Goal: Find specific page/section: Find specific page/section

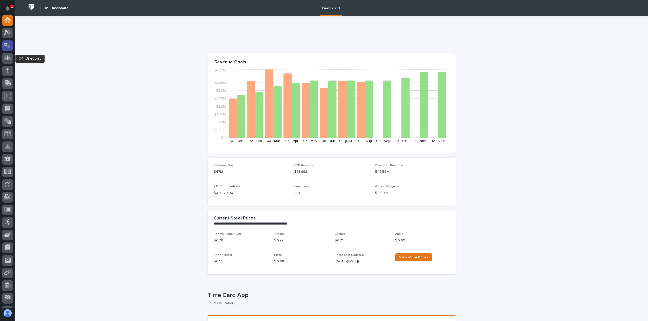
click at [8, 46] on icon at bounding box center [7, 45] width 7 height 6
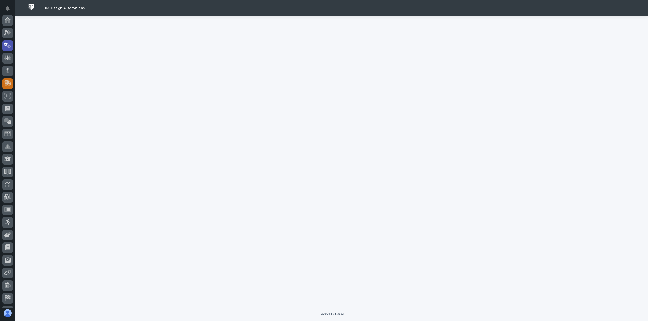
scroll to position [25, 0]
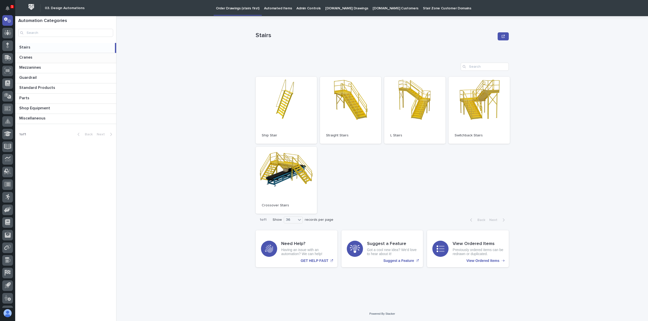
click at [56, 61] on div "Cranes Cranes" at bounding box center [65, 58] width 101 height 10
click at [56, 64] on div "Mezzanines Mezzanines" at bounding box center [65, 68] width 101 height 10
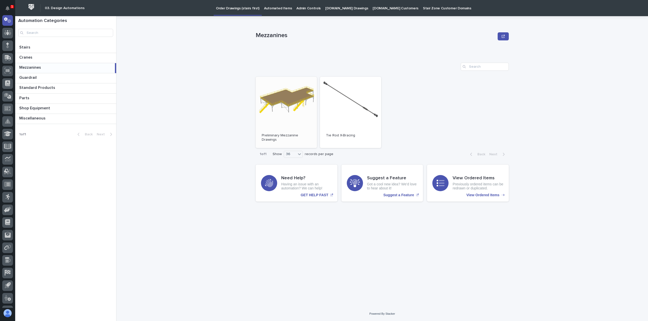
click at [294, 103] on link "Open" at bounding box center [285, 112] width 61 height 71
